Goal: Task Accomplishment & Management: Use online tool/utility

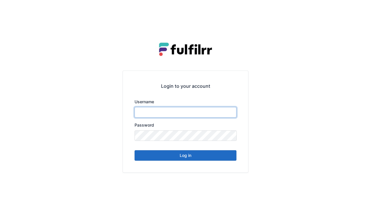
type input "******"
click at [179, 156] on button "Log in" at bounding box center [186, 155] width 102 height 10
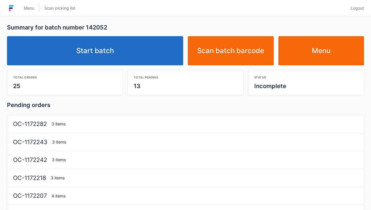
click at [104, 50] on link "Start batch" at bounding box center [95, 50] width 176 height 29
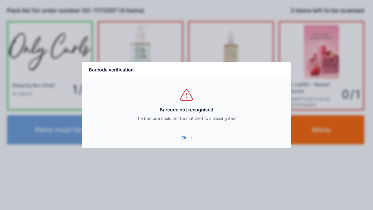
click at [190, 135] on link "Close" at bounding box center [187, 137] width 200 height 10
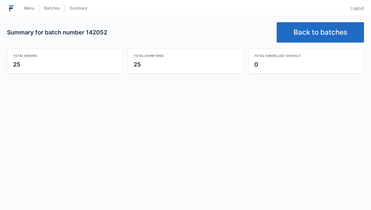
click at [307, 33] on link "Back to batches" at bounding box center [320, 32] width 87 height 20
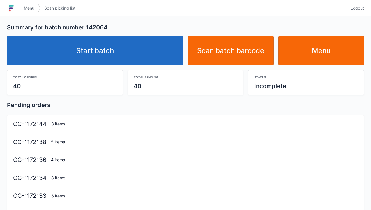
click at [112, 54] on link "Start batch" at bounding box center [95, 50] width 176 height 29
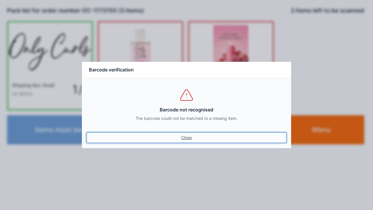
click at [179, 139] on link "Close" at bounding box center [187, 137] width 200 height 10
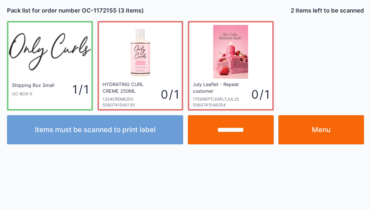
click at [322, 131] on link "Menu" at bounding box center [322, 129] width 86 height 29
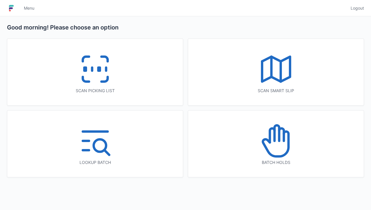
click at [276, 64] on icon at bounding box center [276, 68] width 37 height 37
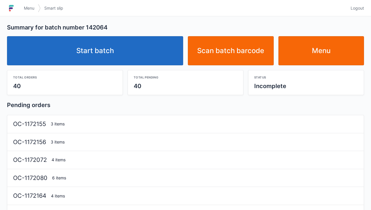
click at [99, 53] on link "Start batch" at bounding box center [95, 50] width 176 height 29
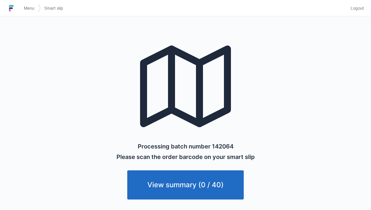
scroll to position [2, 0]
click at [22, 3] on link "Menu" at bounding box center [28, 8] width 17 height 10
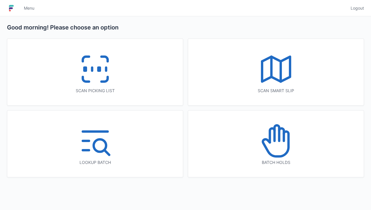
click at [98, 72] on icon at bounding box center [95, 68] width 37 height 37
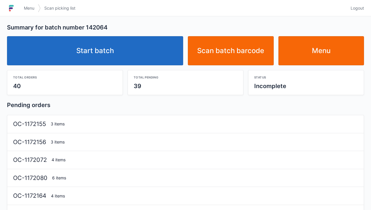
click at [109, 47] on link "Start batch" at bounding box center [95, 50] width 176 height 29
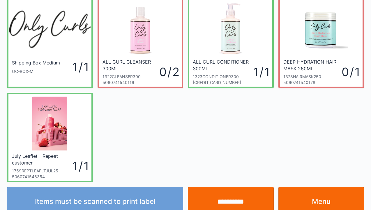
scroll to position [23, 0]
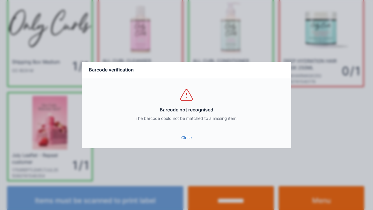
click at [191, 141] on link "Close" at bounding box center [187, 137] width 200 height 10
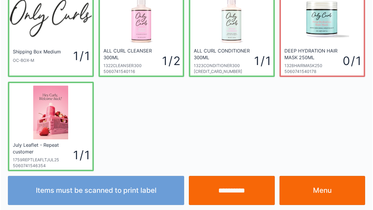
scroll to position [34, 0]
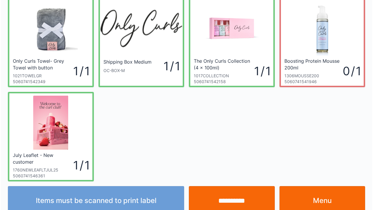
scroll to position [34, 0]
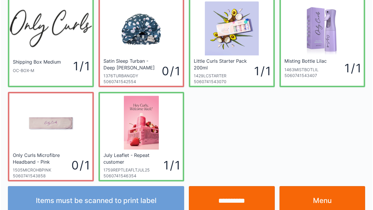
scroll to position [34, 0]
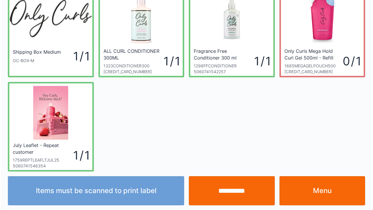
scroll to position [34, 0]
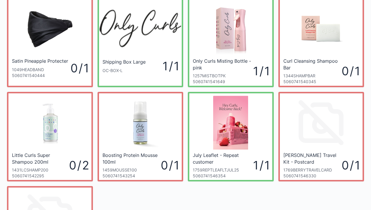
scroll to position [35, 0]
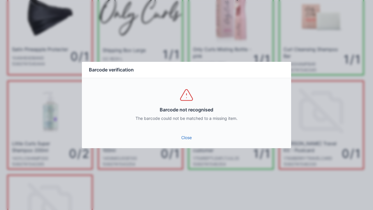
click at [188, 141] on link "Close" at bounding box center [187, 137] width 200 height 10
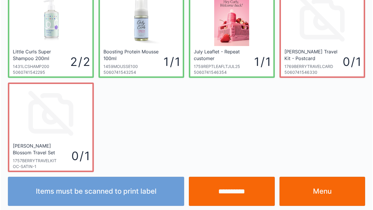
scroll to position [128, 0]
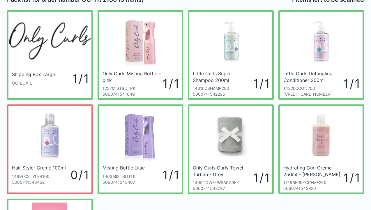
scroll to position [12, 0]
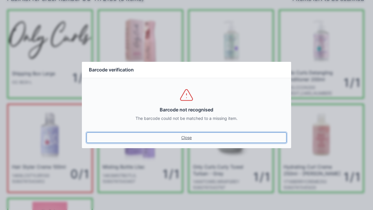
click at [183, 140] on link "Close" at bounding box center [187, 137] width 200 height 10
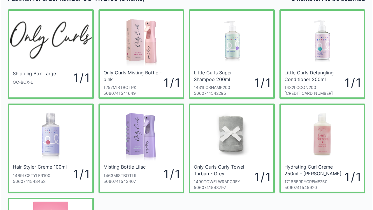
scroll to position [23, 0]
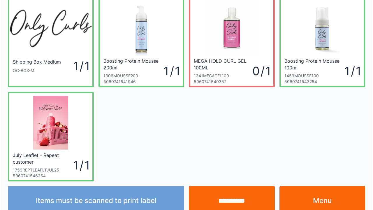
scroll to position [34, 0]
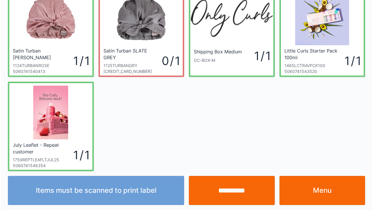
scroll to position [34, 0]
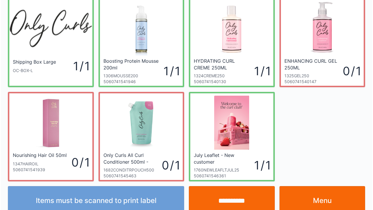
scroll to position [34, 0]
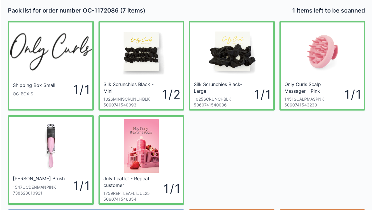
scroll to position [34, 0]
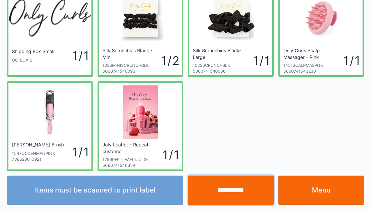
click at [237, 193] on input "**********" at bounding box center [231, 190] width 86 height 29
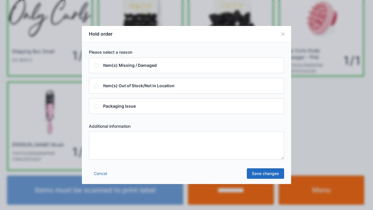
click at [103, 143] on textarea at bounding box center [186, 146] width 195 height 28
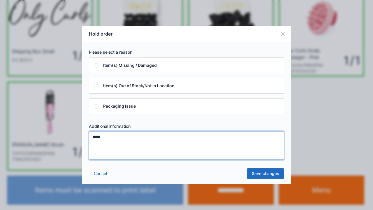
type textarea "*****"
click at [264, 175] on link "Save changes" at bounding box center [265, 173] width 37 height 10
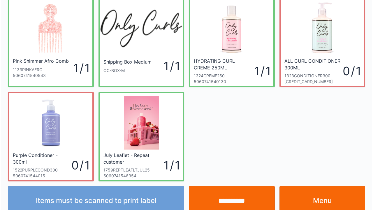
scroll to position [34, 0]
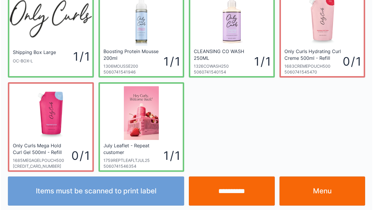
scroll to position [34, 0]
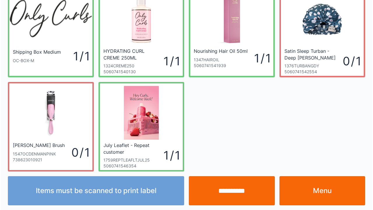
scroll to position [34, 0]
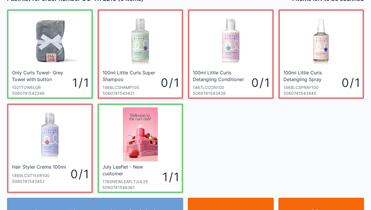
scroll to position [23, 0]
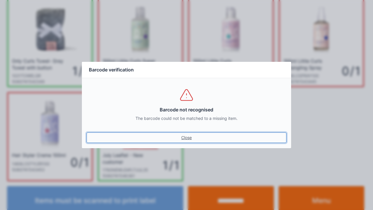
click at [187, 139] on link "Close" at bounding box center [187, 137] width 200 height 10
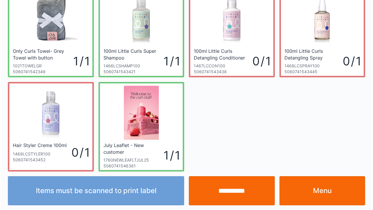
scroll to position [34, 0]
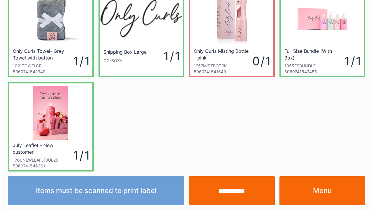
scroll to position [34, 0]
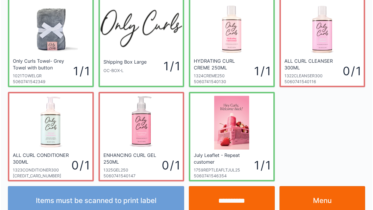
scroll to position [34, 0]
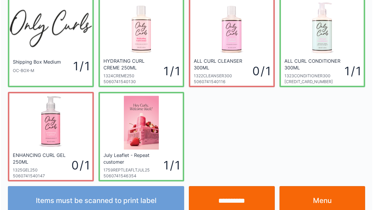
scroll to position [34, 0]
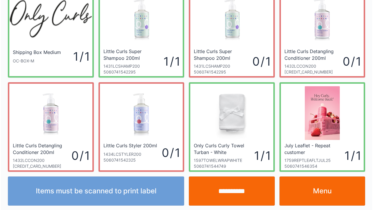
scroll to position [34, 0]
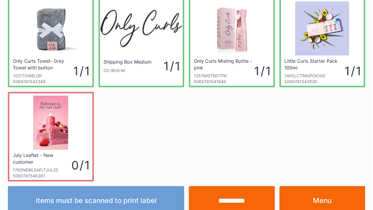
scroll to position [34, 0]
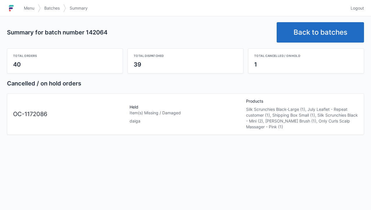
click at [313, 30] on link "Back to batches" at bounding box center [320, 32] width 87 height 20
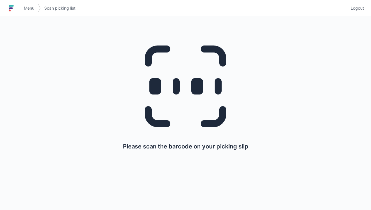
click at [20, 10] on h1 at bounding box center [13, 8] width 13 height 14
click at [19, 6] on h1 at bounding box center [13, 8] width 13 height 14
click at [20, 9] on link "Menu" at bounding box center [28, 8] width 17 height 10
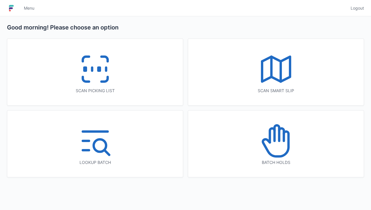
click at [274, 139] on icon at bounding box center [272, 135] width 5 height 14
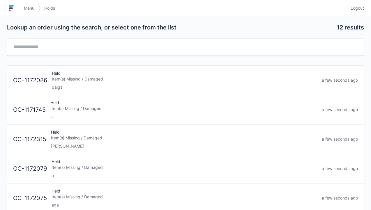
click at [66, 78] on div "Item(s) Missing / Damaged" at bounding box center [185, 79] width 266 height 6
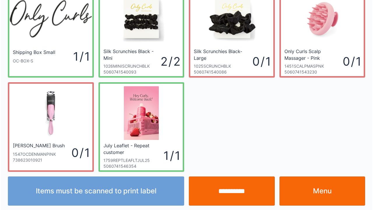
scroll to position [34, 0]
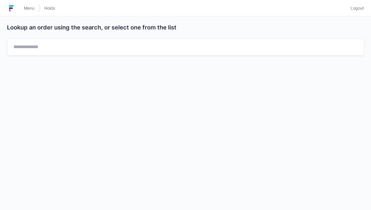
click at [23, 3] on link "Menu" at bounding box center [28, 8] width 17 height 10
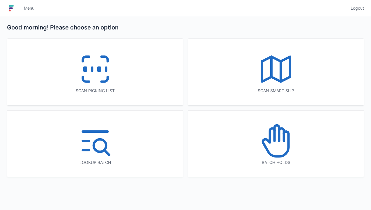
click at [280, 70] on icon at bounding box center [276, 68] width 37 height 37
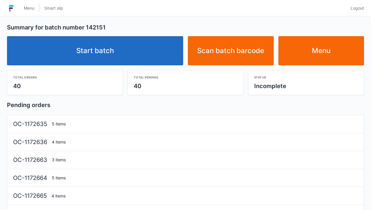
click at [105, 45] on link "Start batch" at bounding box center [95, 50] width 176 height 29
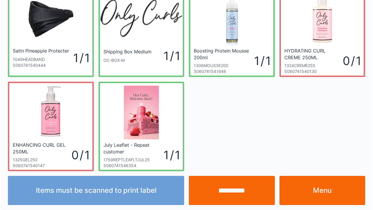
scroll to position [34, 0]
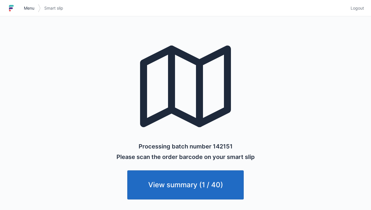
click at [25, 8] on span "Menu" at bounding box center [29, 8] width 10 height 6
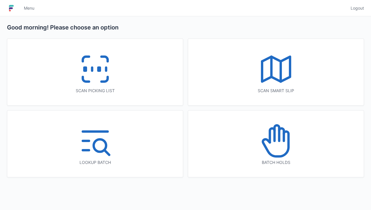
click at [93, 75] on icon at bounding box center [95, 68] width 37 height 37
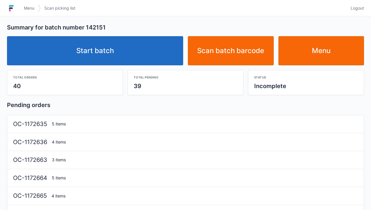
click at [113, 57] on link "Start batch" at bounding box center [95, 50] width 176 height 29
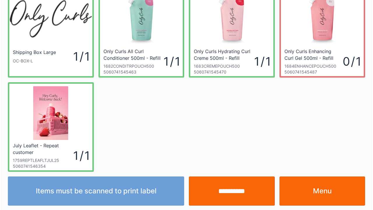
scroll to position [34, 0]
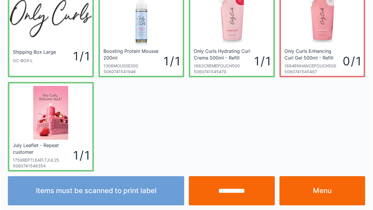
scroll to position [34, 0]
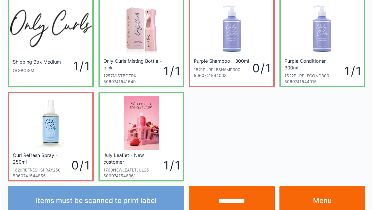
scroll to position [34, 0]
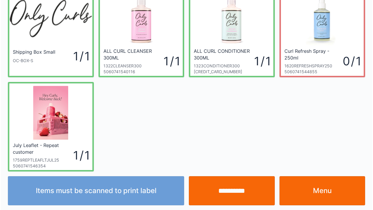
scroll to position [34, 0]
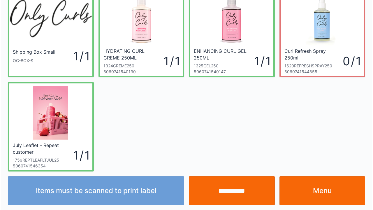
scroll to position [34, 0]
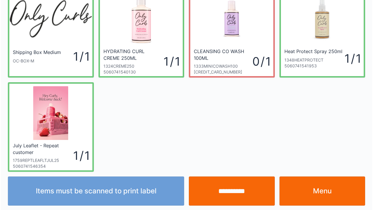
scroll to position [34, 0]
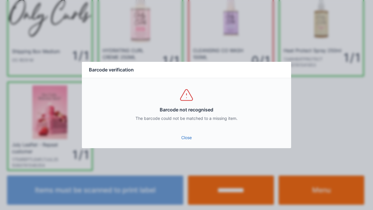
click at [182, 134] on link "Close" at bounding box center [187, 137] width 200 height 10
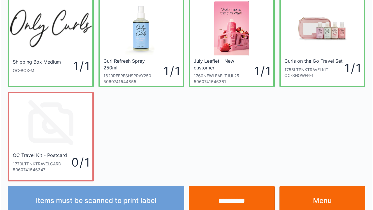
scroll to position [34, 0]
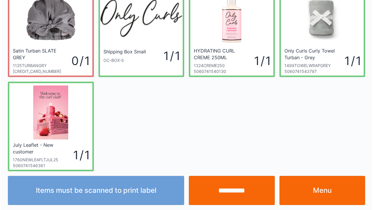
scroll to position [34, 0]
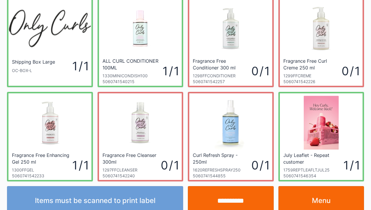
scroll to position [34, 0]
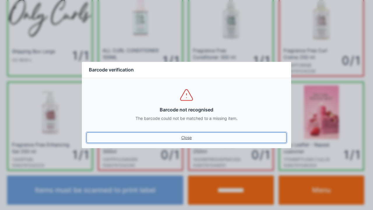
click at [189, 141] on link "Close" at bounding box center [187, 137] width 200 height 10
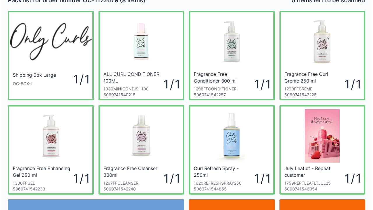
scroll to position [12, 0]
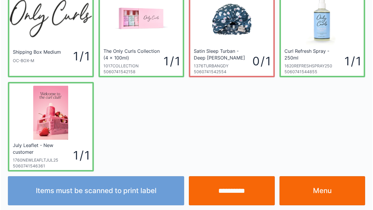
scroll to position [34, 0]
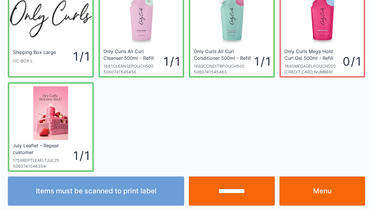
scroll to position [34, 0]
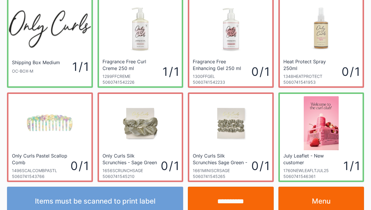
scroll to position [23, 0]
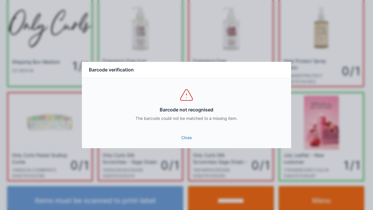
click at [191, 135] on link "Close" at bounding box center [187, 137] width 200 height 10
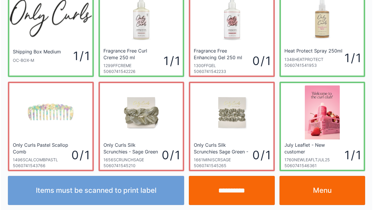
scroll to position [34, 0]
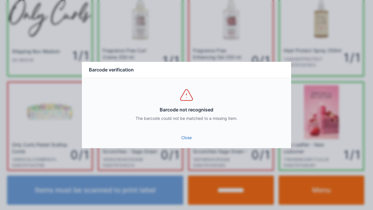
click at [188, 142] on link "Close" at bounding box center [187, 137] width 200 height 10
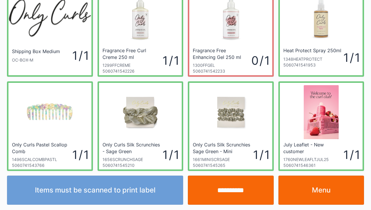
click at [233, 194] on input "**********" at bounding box center [231, 190] width 86 height 29
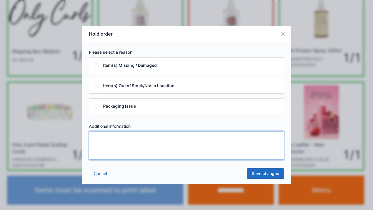
click at [111, 144] on textarea at bounding box center [186, 146] width 195 height 28
type textarea "*****"
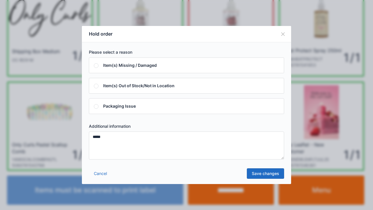
click at [260, 169] on link "Save changes" at bounding box center [265, 173] width 37 height 10
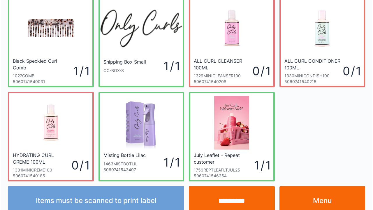
scroll to position [34, 0]
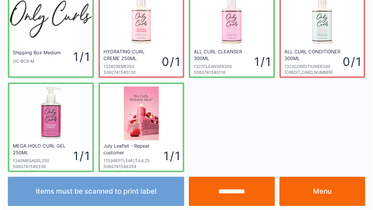
scroll to position [34, 0]
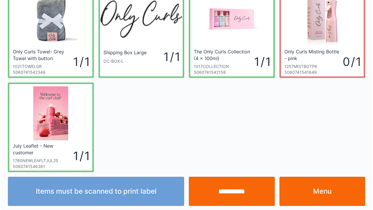
scroll to position [34, 0]
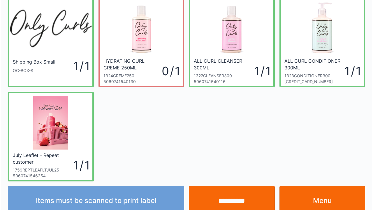
scroll to position [34, 0]
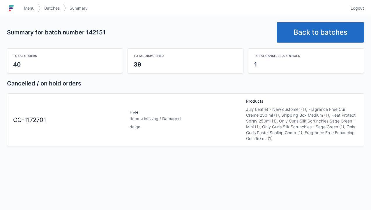
click at [320, 29] on link "Back to batches" at bounding box center [320, 32] width 87 height 20
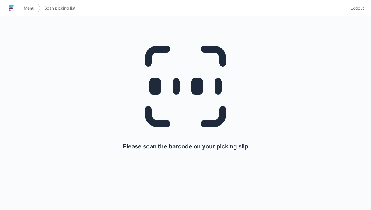
click at [22, 10] on link "Menu" at bounding box center [28, 8] width 17 height 10
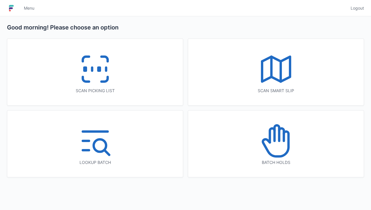
click at [271, 132] on icon at bounding box center [272, 135] width 5 height 14
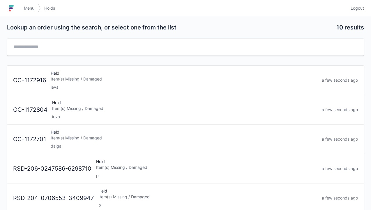
click at [65, 139] on div "Item(s) Missing / Damaged" at bounding box center [184, 138] width 267 height 6
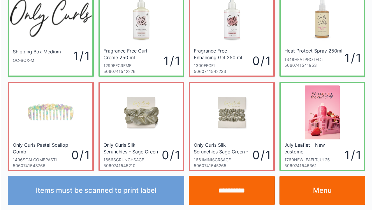
scroll to position [34, 0]
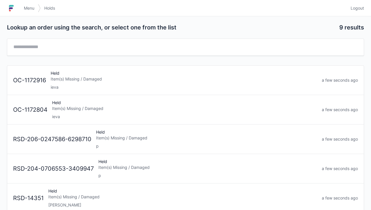
click at [22, 4] on link "Menu" at bounding box center [28, 8] width 17 height 10
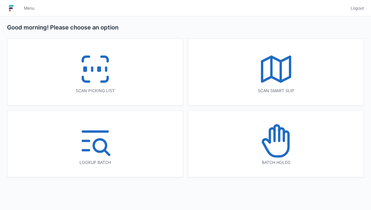
click at [89, 74] on icon at bounding box center [95, 68] width 37 height 37
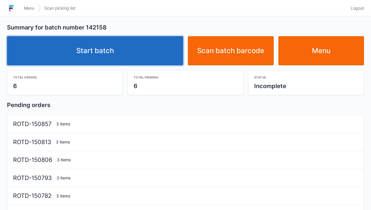
click at [105, 44] on link "Start batch" at bounding box center [95, 50] width 176 height 29
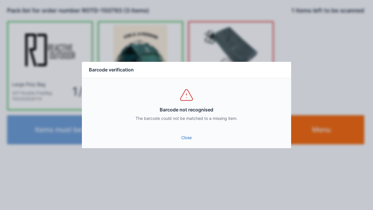
click at [181, 142] on link "Close" at bounding box center [187, 137] width 200 height 10
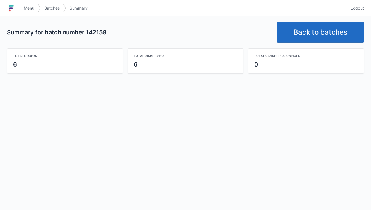
click at [311, 32] on link "Back to batches" at bounding box center [320, 32] width 87 height 20
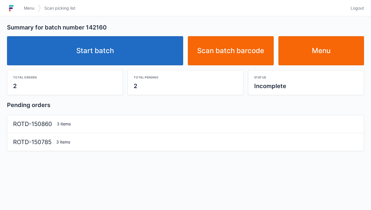
click at [117, 48] on link "Start batch" at bounding box center [95, 50] width 176 height 29
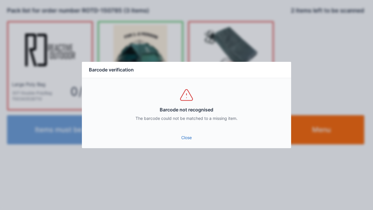
click at [187, 134] on link "Close" at bounding box center [187, 137] width 200 height 10
click at [183, 136] on link "Close" at bounding box center [187, 137] width 200 height 10
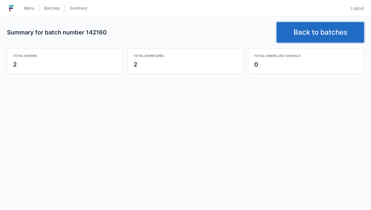
click at [315, 28] on link "Back to batches" at bounding box center [320, 32] width 87 height 20
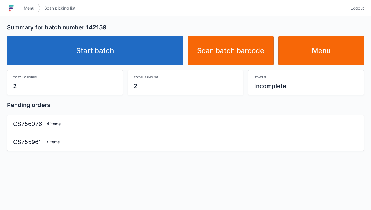
click at [103, 51] on link "Start batch" at bounding box center [95, 50] width 176 height 29
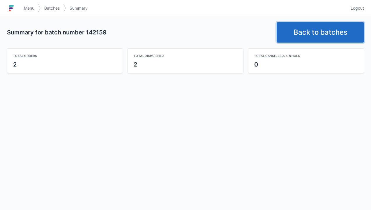
click at [315, 33] on link "Back to batches" at bounding box center [320, 32] width 87 height 20
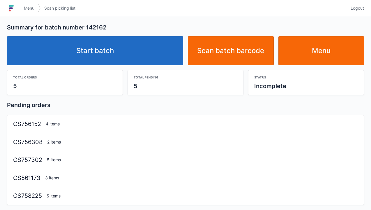
click at [105, 52] on link "Start batch" at bounding box center [95, 50] width 176 height 29
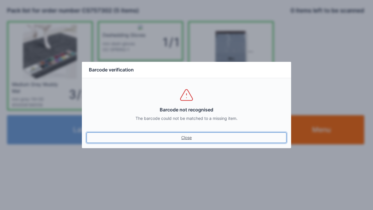
click at [183, 140] on link "Close" at bounding box center [187, 137] width 200 height 10
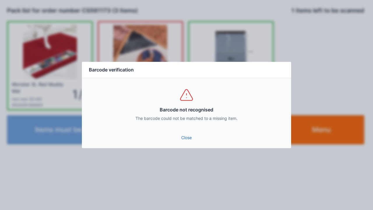
click at [185, 138] on link "Close" at bounding box center [187, 137] width 200 height 10
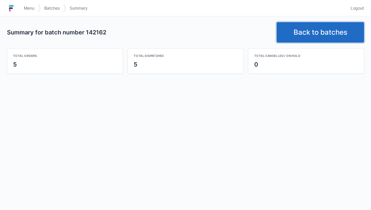
click at [308, 30] on link "Back to batches" at bounding box center [320, 32] width 87 height 20
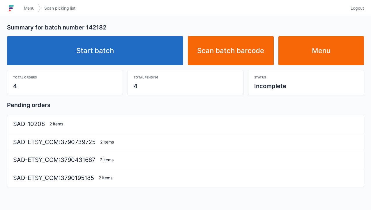
click at [96, 59] on link "Start batch" at bounding box center [95, 50] width 176 height 29
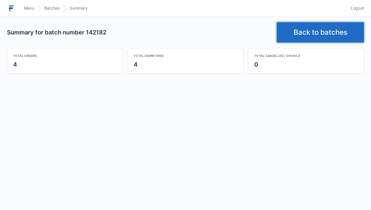
click at [313, 36] on link "Back to batches" at bounding box center [320, 32] width 87 height 20
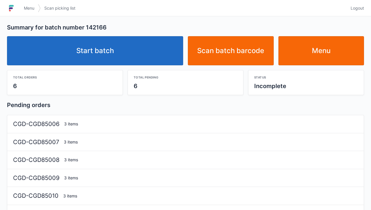
click at [118, 54] on link "Start batch" at bounding box center [95, 50] width 176 height 29
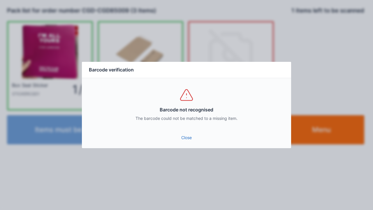
click at [183, 142] on link "Close" at bounding box center [187, 137] width 200 height 10
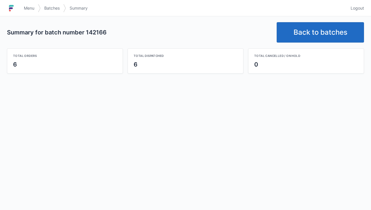
click at [315, 32] on link "Back to batches" at bounding box center [320, 32] width 87 height 20
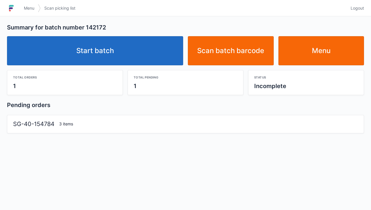
click at [108, 47] on link "Start batch" at bounding box center [95, 50] width 176 height 29
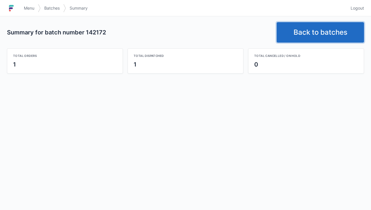
click at [312, 29] on link "Back to batches" at bounding box center [320, 32] width 87 height 20
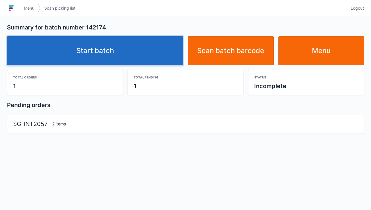
click at [100, 55] on link "Start batch" at bounding box center [95, 50] width 176 height 29
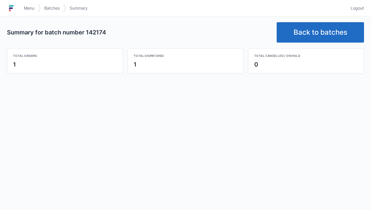
click at [313, 26] on link "Back to batches" at bounding box center [320, 32] width 87 height 20
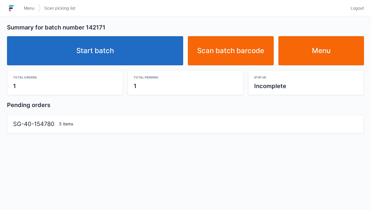
click at [90, 48] on link "Start batch" at bounding box center [95, 50] width 176 height 29
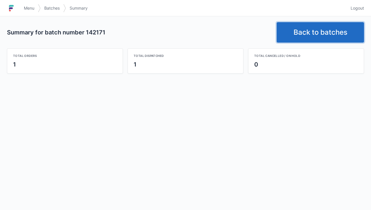
click at [308, 30] on link "Back to batches" at bounding box center [320, 32] width 87 height 20
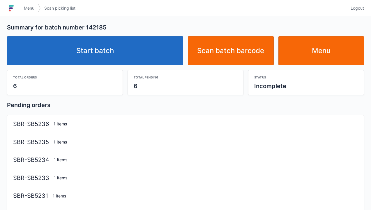
click at [105, 58] on link "Start batch" at bounding box center [95, 50] width 176 height 29
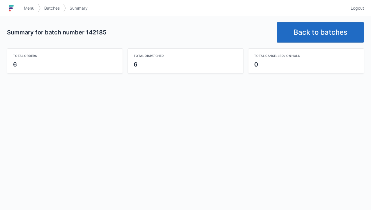
click at [311, 27] on link "Back to batches" at bounding box center [320, 32] width 87 height 20
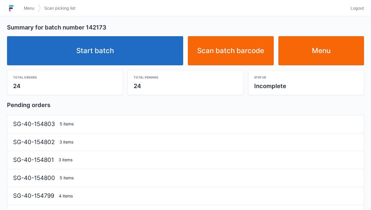
click at [105, 52] on link "Start batch" at bounding box center [95, 50] width 176 height 29
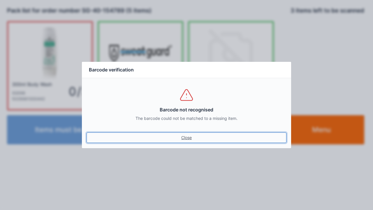
click at [183, 134] on link "Close" at bounding box center [187, 137] width 200 height 10
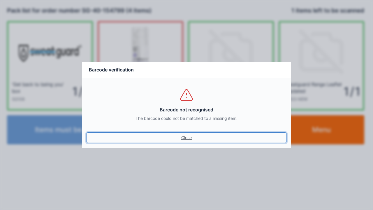
click at [183, 134] on link "Close" at bounding box center [187, 137] width 200 height 10
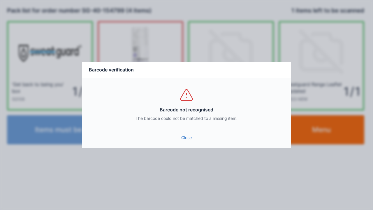
click at [179, 133] on link "Close" at bounding box center [187, 137] width 200 height 10
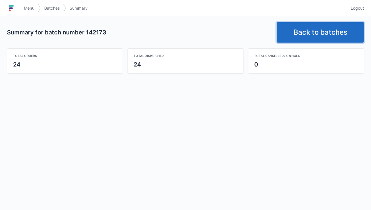
click at [318, 26] on link "Back to batches" at bounding box center [320, 32] width 87 height 20
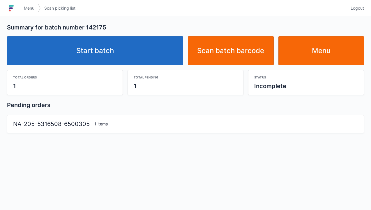
click at [111, 55] on link "Start batch" at bounding box center [95, 50] width 176 height 29
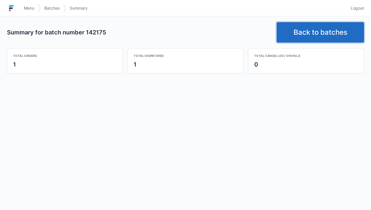
click at [313, 29] on link "Back to batches" at bounding box center [320, 32] width 87 height 20
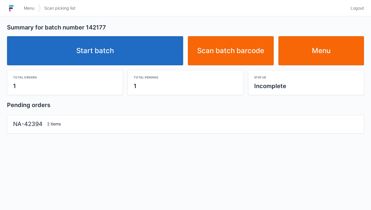
click at [101, 37] on link "Start batch" at bounding box center [95, 50] width 176 height 29
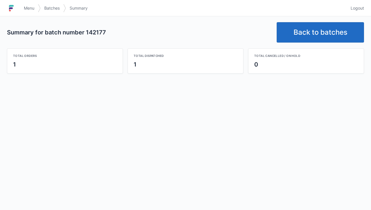
click at [310, 30] on link "Back to batches" at bounding box center [320, 32] width 87 height 20
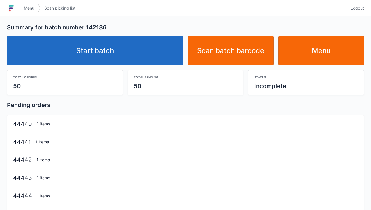
click at [94, 59] on link "Start batch" at bounding box center [95, 50] width 176 height 29
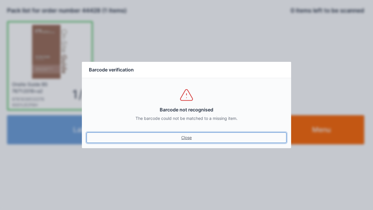
click at [183, 134] on link "Close" at bounding box center [187, 137] width 200 height 10
